Goal: Find specific page/section: Find specific page/section

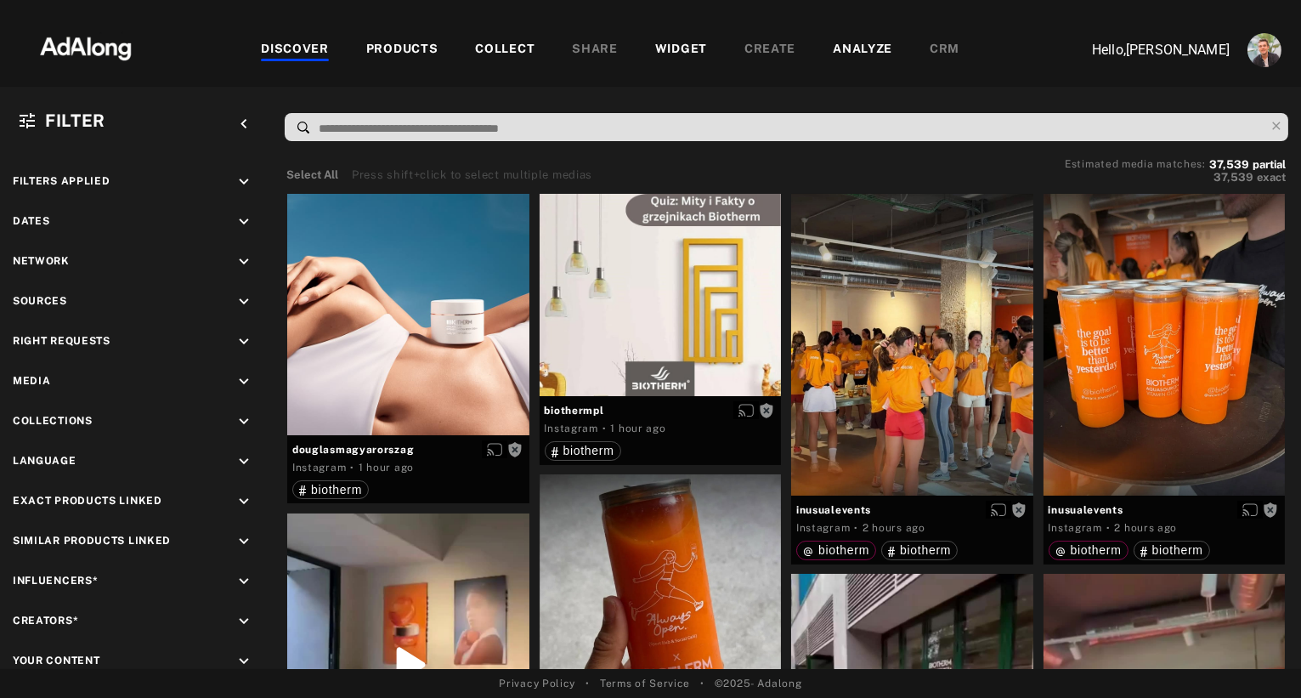
click at [502, 47] on div "COLLECT" at bounding box center [505, 50] width 60 height 20
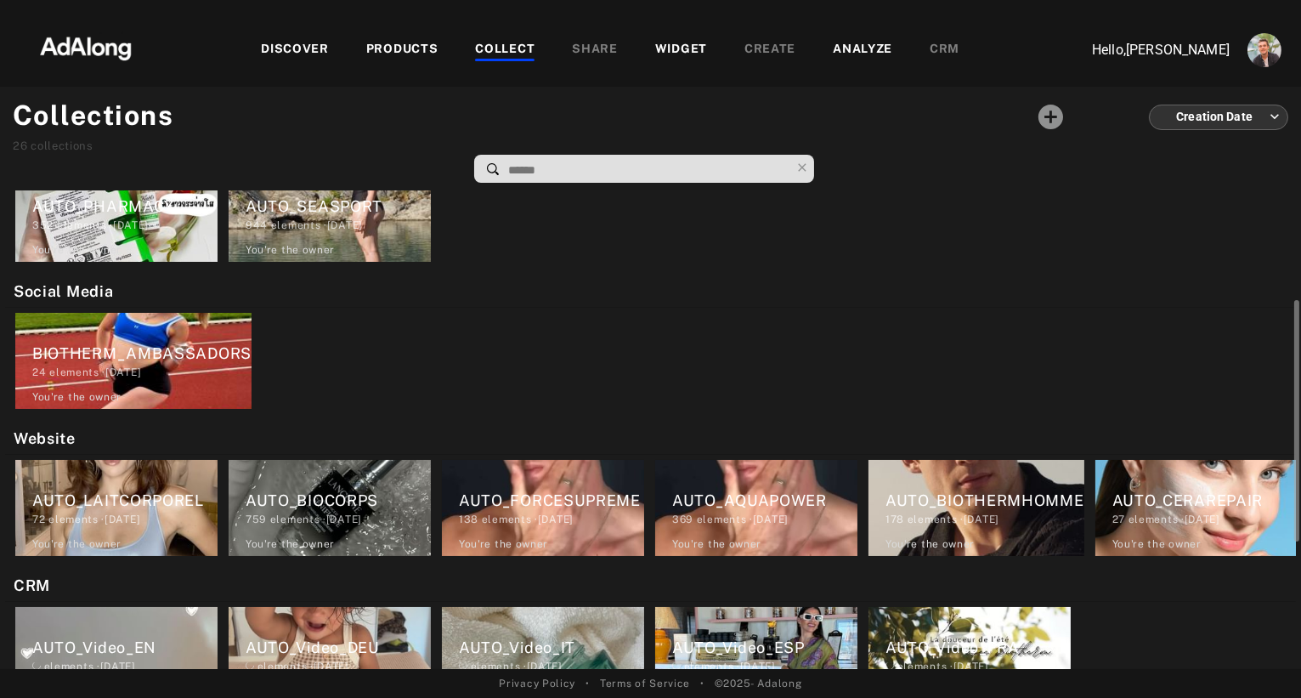
scroll to position [221, 0]
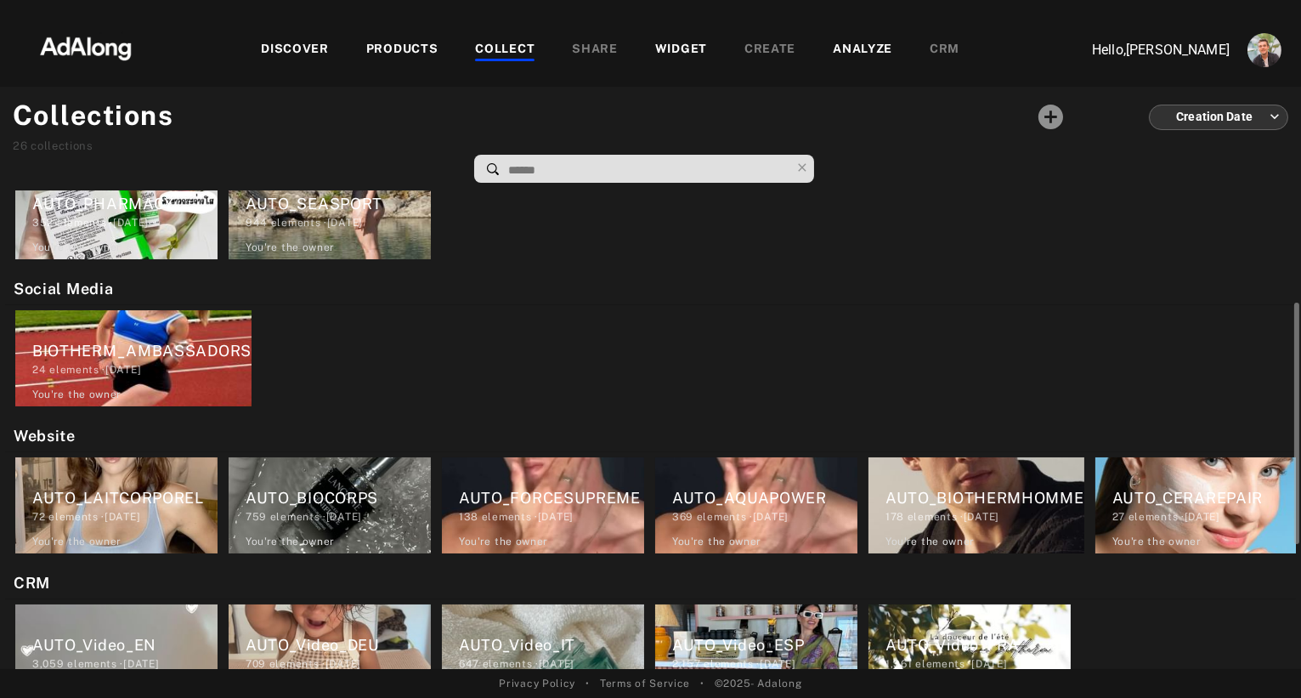
click at [320, 196] on div "AUTO_SEASPORT" at bounding box center [338, 203] width 185 height 23
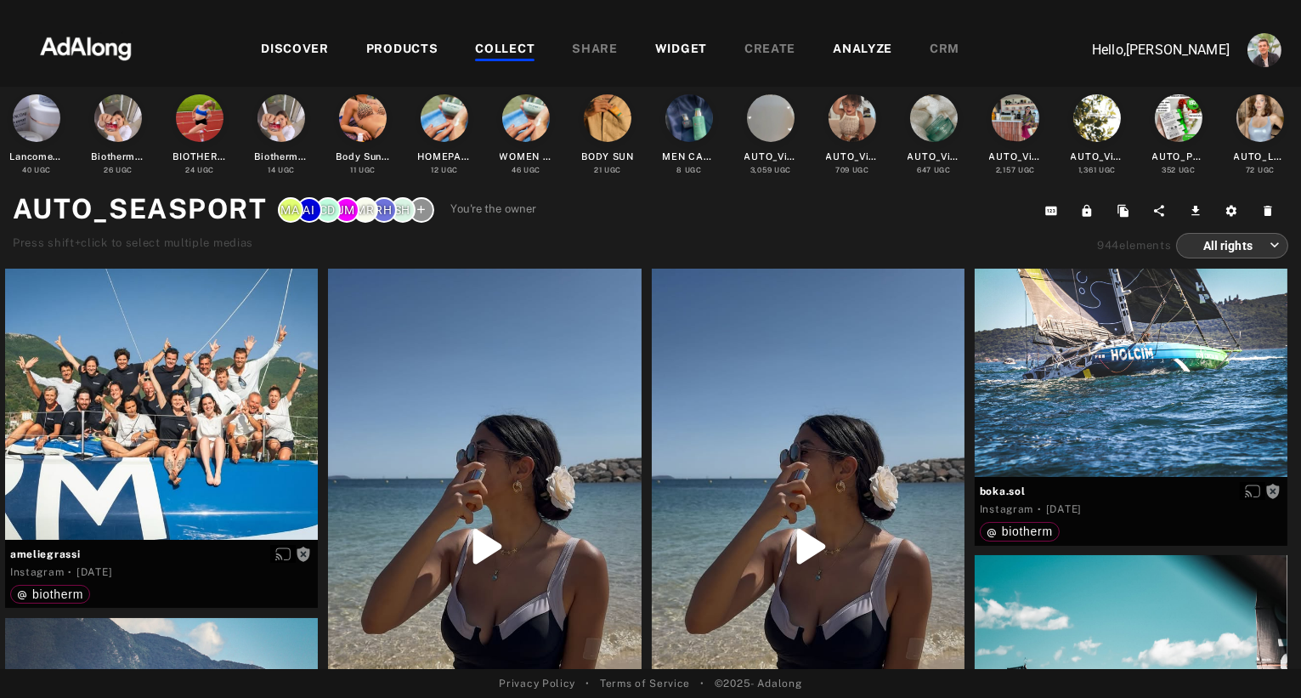
click at [396, 52] on div "PRODUCTS" at bounding box center [402, 50] width 72 height 20
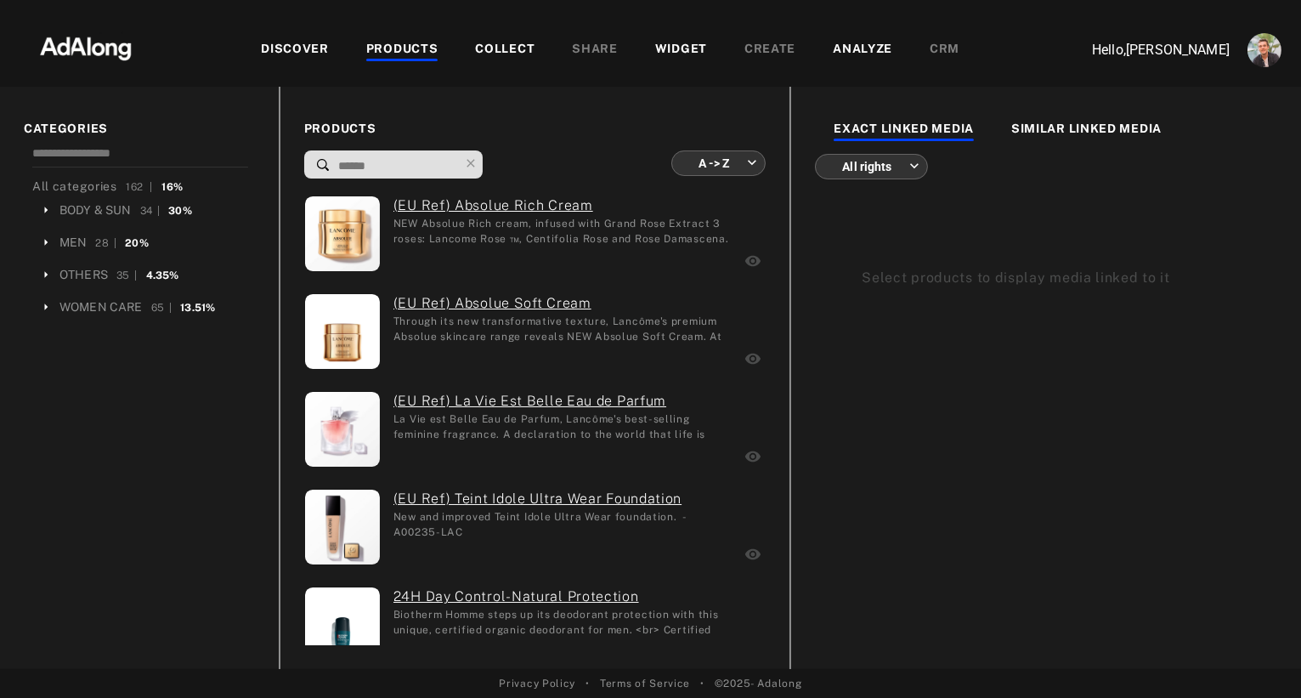
click at [751, 167] on body "DISCOVER PRODUCTS COLLECT SHARE WIDGET CREATE ANALYZE CRM Hello, [PERSON_NAME] …" at bounding box center [650, 349] width 1301 height 698
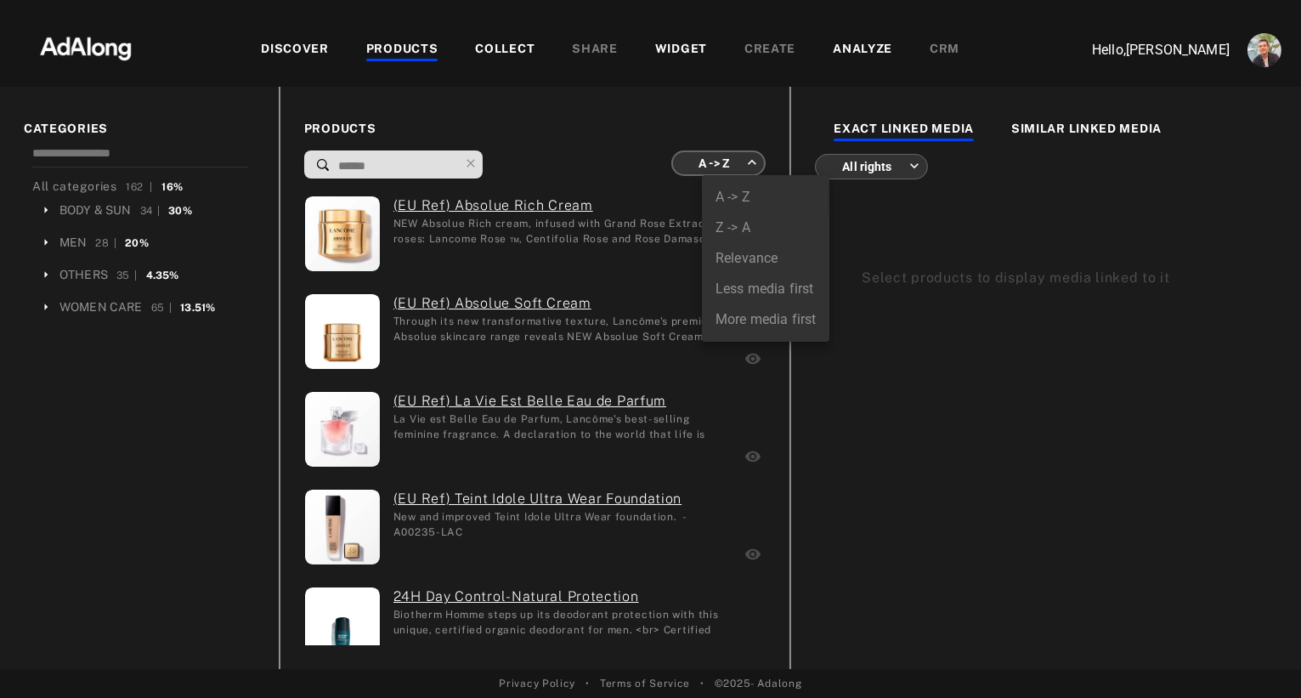
click at [732, 319] on li "More media first" at bounding box center [766, 319] width 128 height 31
type input "**********"
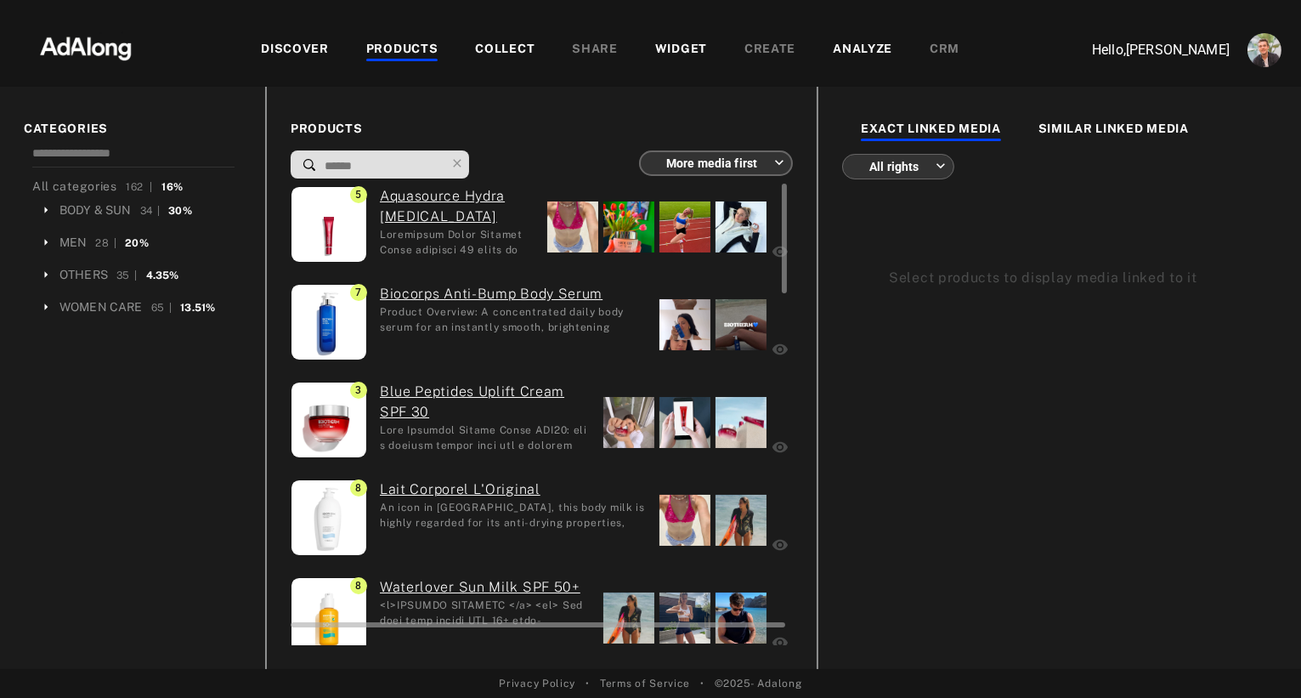
scroll to position [116, 0]
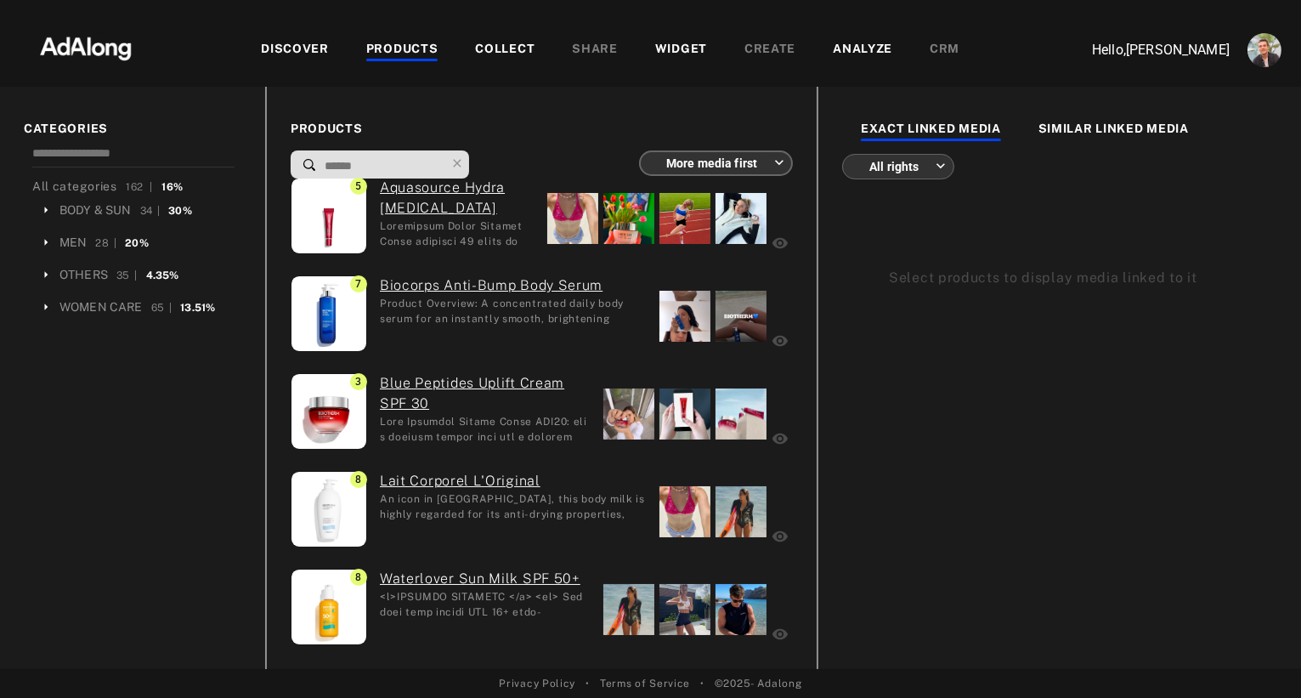
click at [668, 44] on div "WIDGET" at bounding box center [681, 50] width 52 height 20
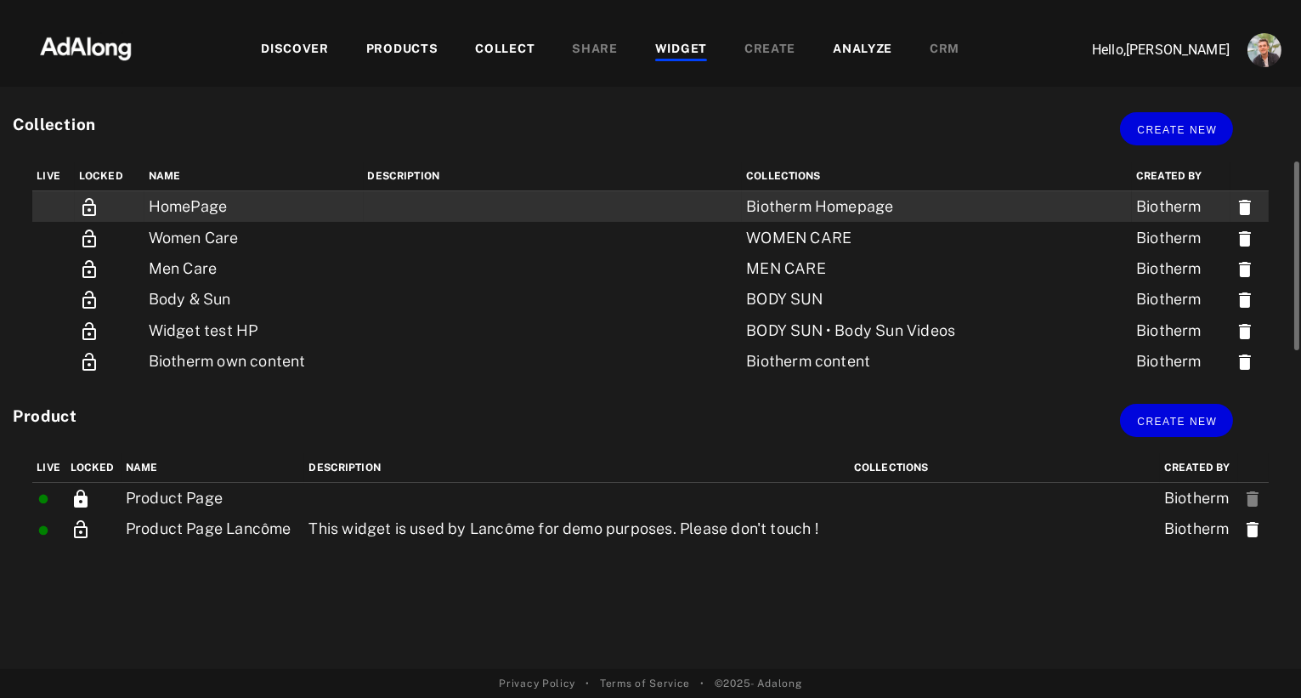
click at [265, 192] on td "HomePage" at bounding box center [254, 206] width 219 height 31
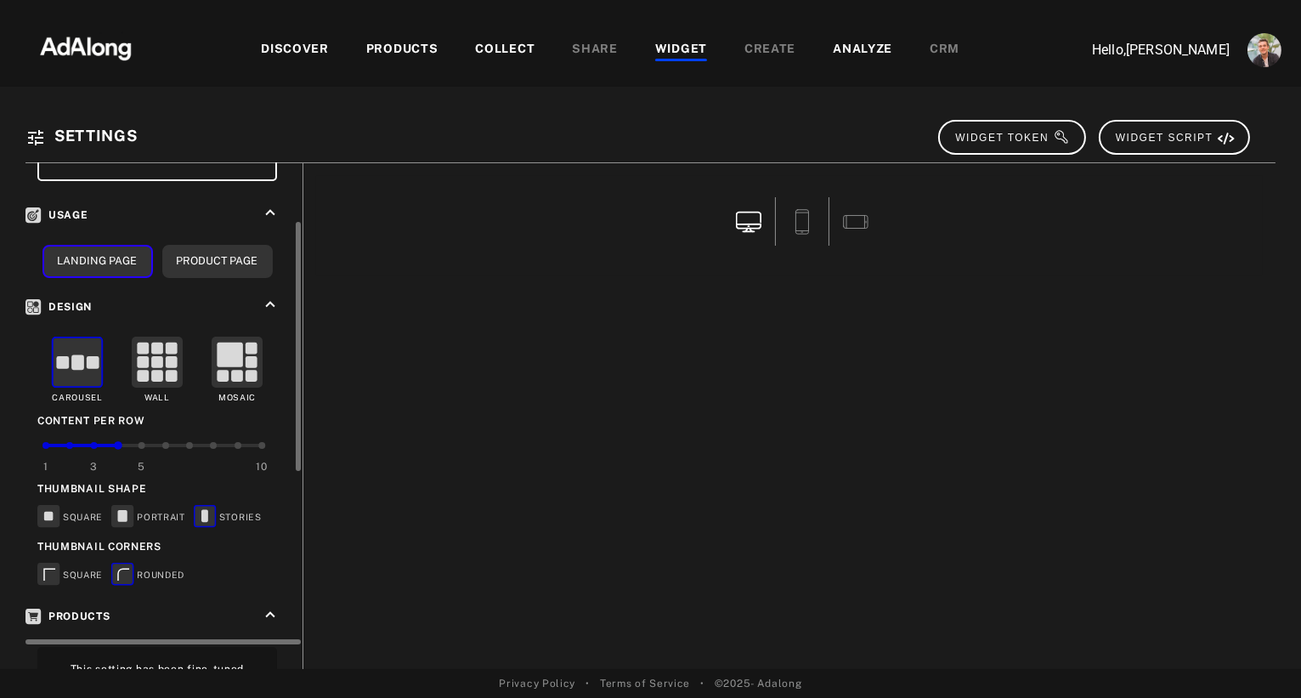
scroll to position [201, 0]
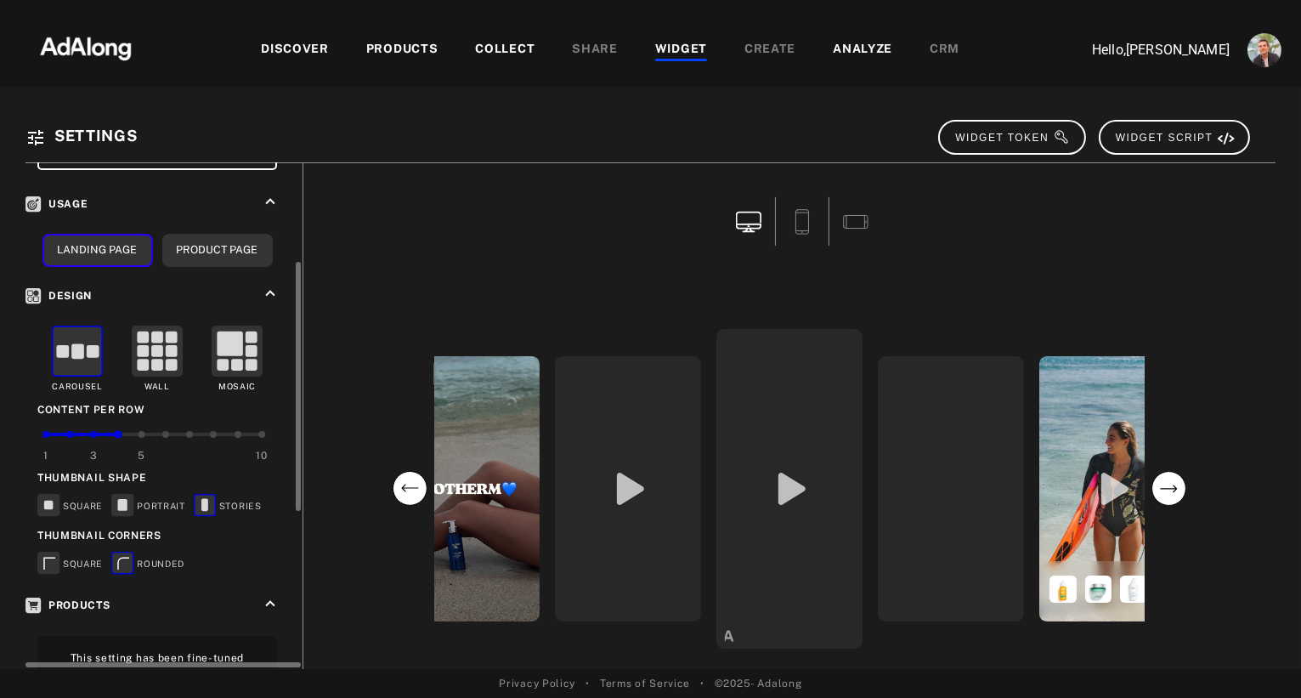
click at [150, 345] on rect at bounding box center [157, 350] width 49 height 49
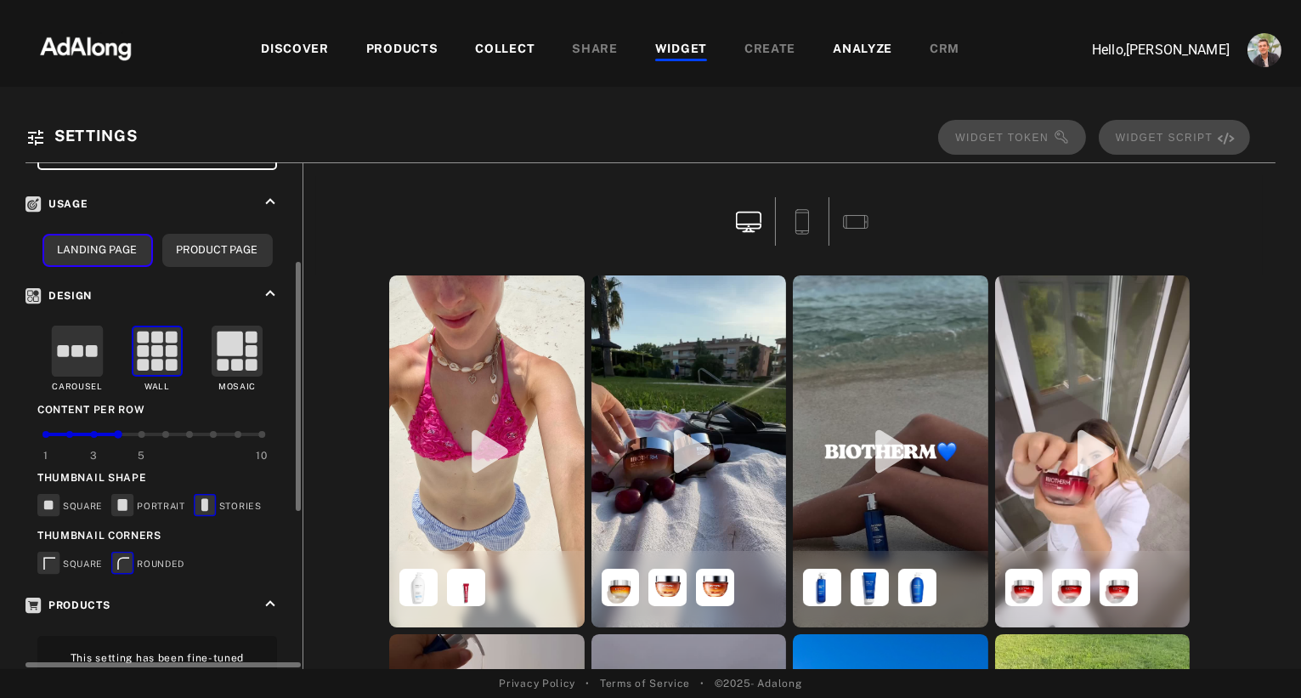
click at [230, 336] on rect at bounding box center [230, 344] width 26 height 25
